Goal: Obtain resource: Download file/media

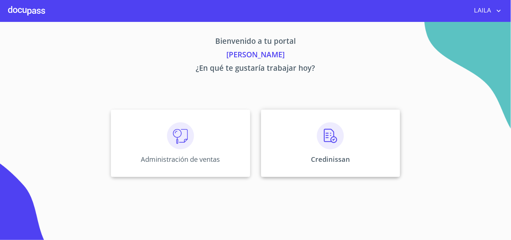
click at [388, 164] on div "Credinissan" at bounding box center [330, 142] width 139 height 67
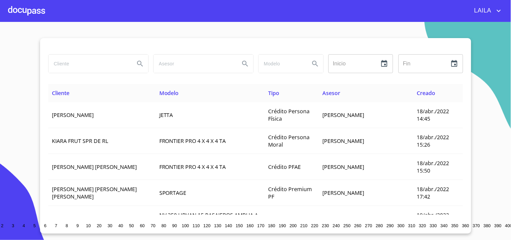
click at [85, 66] on input "search" at bounding box center [88, 64] width 81 height 18
type input "[PERSON_NAME]"
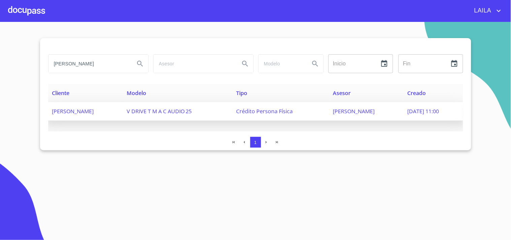
click at [94, 113] on span "[PERSON_NAME]" at bounding box center [73, 110] width 42 height 7
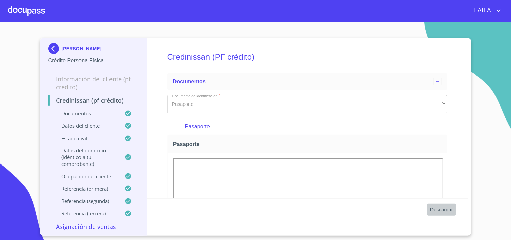
click at [446, 208] on span "Descargar" at bounding box center [441, 209] width 23 height 8
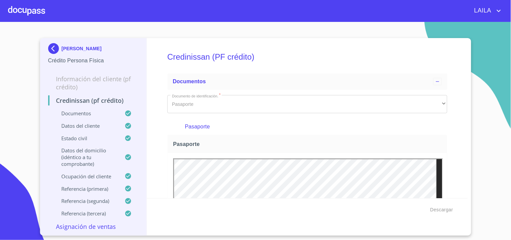
click at [59, 46] on img at bounding box center [54, 48] width 13 height 11
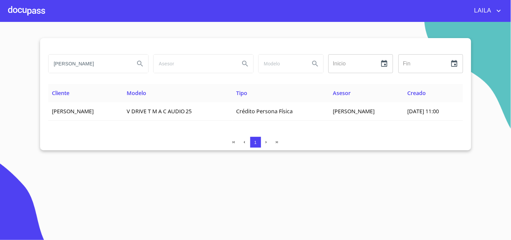
click at [115, 65] on input "[PERSON_NAME]" at bounding box center [88, 64] width 81 height 18
type input "[PERSON_NAME]"
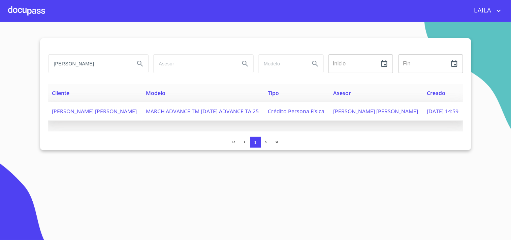
click at [96, 115] on td "[PERSON_NAME] [PERSON_NAME]" at bounding box center [95, 111] width 94 height 19
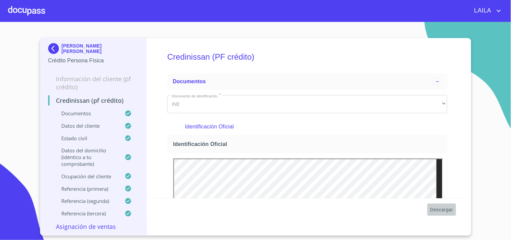
click at [450, 213] on span "Descargar" at bounding box center [441, 209] width 23 height 8
click at [54, 46] on img at bounding box center [54, 48] width 13 height 11
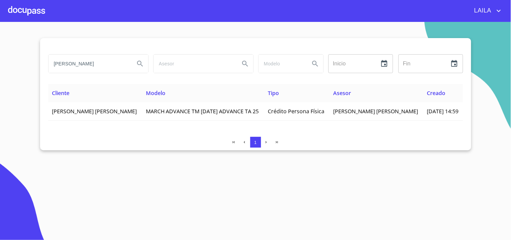
click at [78, 63] on input "JUAN PEREZ" at bounding box center [88, 64] width 81 height 18
type input "NATALIA ELIZABETH"
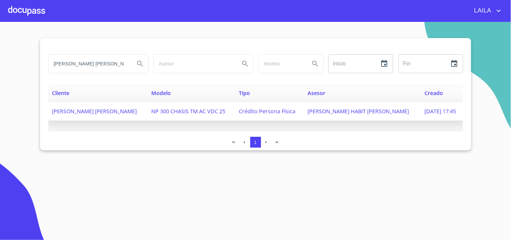
click at [91, 112] on span "NATALIA ELIZABETH SALAZAR FLORES" at bounding box center [94, 110] width 85 height 7
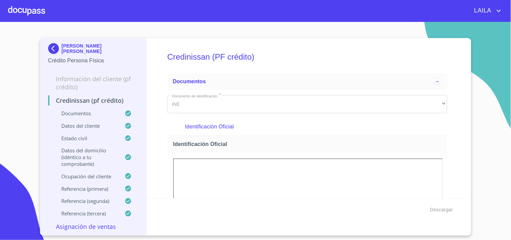
click at [427, 208] on div "Descargar" at bounding box center [307, 209] width 321 height 23
click at [449, 209] on span "Descargar" at bounding box center [441, 209] width 23 height 8
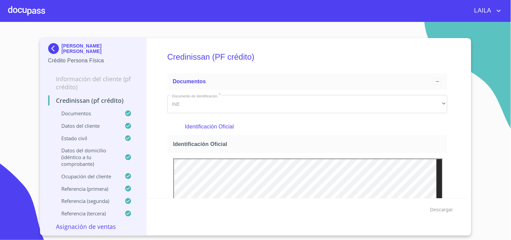
click at [58, 48] on img at bounding box center [54, 48] width 13 height 11
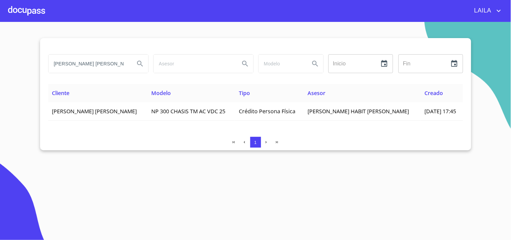
click at [103, 59] on input "NATALIA ELIZABETH" at bounding box center [88, 64] width 81 height 18
type input "[PERSON_NAME]"
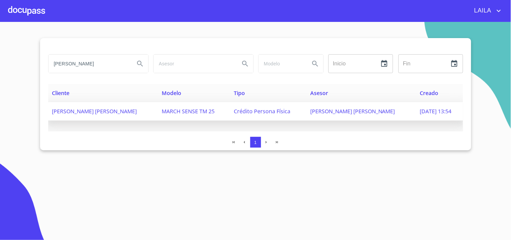
click at [125, 110] on span "[PERSON_NAME] [PERSON_NAME]" at bounding box center [94, 110] width 85 height 7
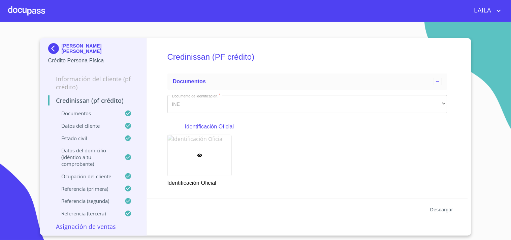
click at [442, 209] on span "Descargar" at bounding box center [441, 209] width 23 height 8
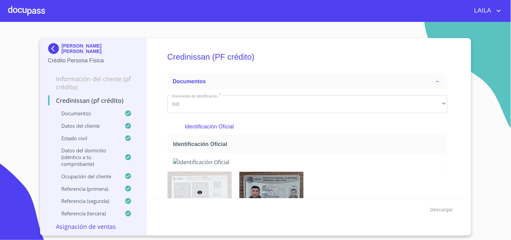
click at [56, 46] on img at bounding box center [54, 48] width 13 height 11
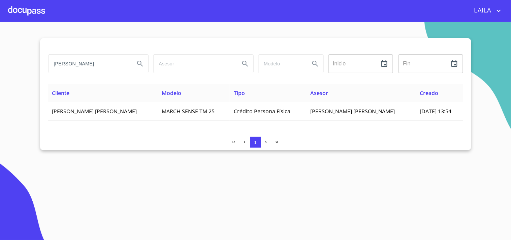
click at [110, 70] on input "[PERSON_NAME]" at bounding box center [88, 64] width 81 height 18
type input "[PERSON_NAME]"
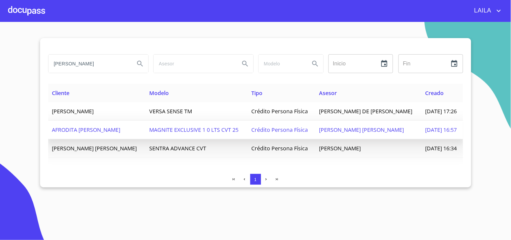
click at [101, 133] on span "AFRODITA [PERSON_NAME]" at bounding box center [86, 129] width 68 height 7
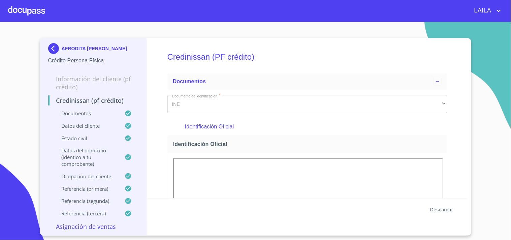
click at [432, 209] on span "Descargar" at bounding box center [441, 209] width 23 height 8
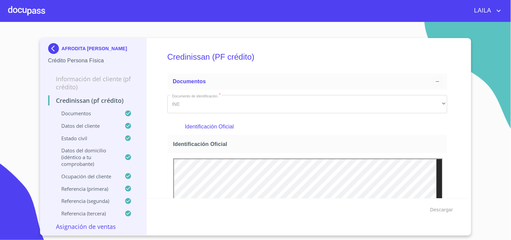
click at [55, 48] on img at bounding box center [54, 48] width 13 height 11
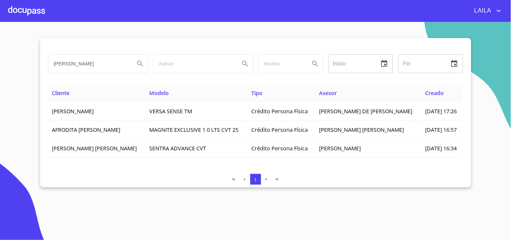
click at [102, 66] on input "[PERSON_NAME]" at bounding box center [88, 64] width 81 height 18
type input "[PERSON_NAME]"
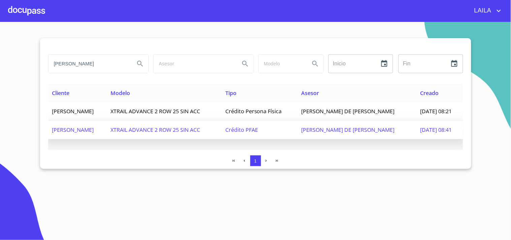
click at [94, 127] on span "[PERSON_NAME]" at bounding box center [73, 129] width 42 height 7
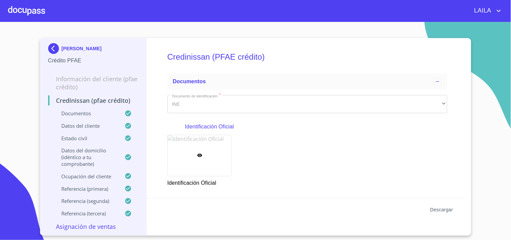
click at [436, 205] on span "Descargar" at bounding box center [441, 209] width 23 height 8
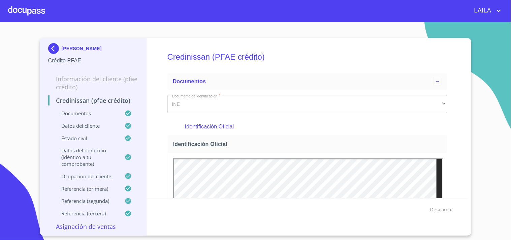
click at [58, 49] on img at bounding box center [54, 48] width 13 height 11
